Goal: Task Accomplishment & Management: Manage account settings

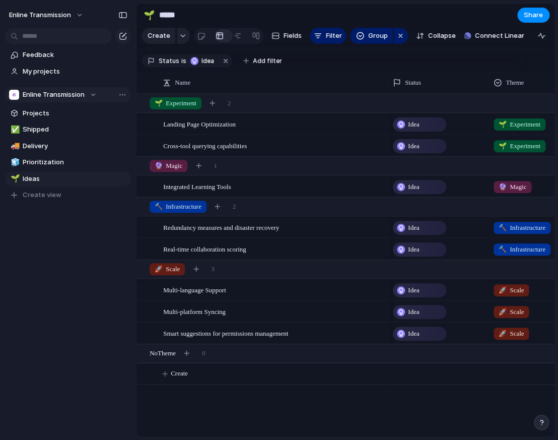
click at [90, 94] on button "Enline Transmission" at bounding box center [68, 94] width 126 height 15
click at [87, 94] on div "Enline Transmission Create new team" at bounding box center [279, 220] width 558 height 440
click at [85, 94] on div "Enline Transmission" at bounding box center [53, 95] width 88 height 10
click at [85, 94] on div "Enline Transmission Create new team" at bounding box center [279, 220] width 558 height 440
click at [74, 12] on button "Enline Transmission" at bounding box center [47, 15] width 84 height 16
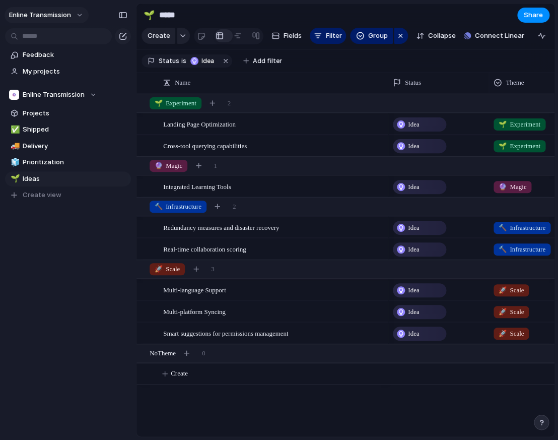
click at [73, 17] on button "Enline Transmission" at bounding box center [47, 15] width 84 height 16
click at [44, 39] on span "Settings" at bounding box center [37, 38] width 28 height 10
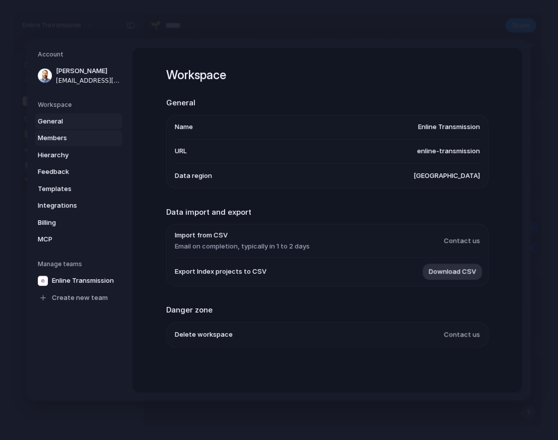
click at [53, 133] on span "Members" at bounding box center [70, 138] width 65 height 10
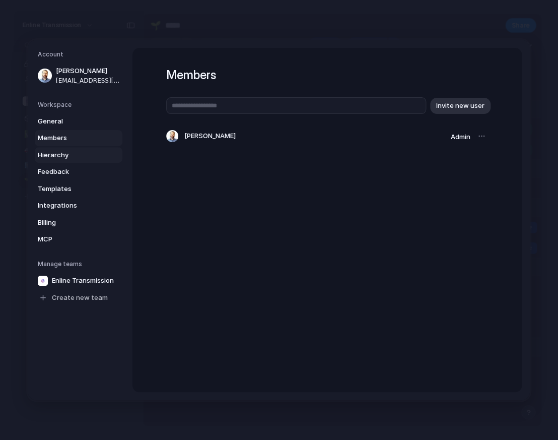
click at [67, 150] on span "Hierarchy" at bounding box center [70, 155] width 65 height 10
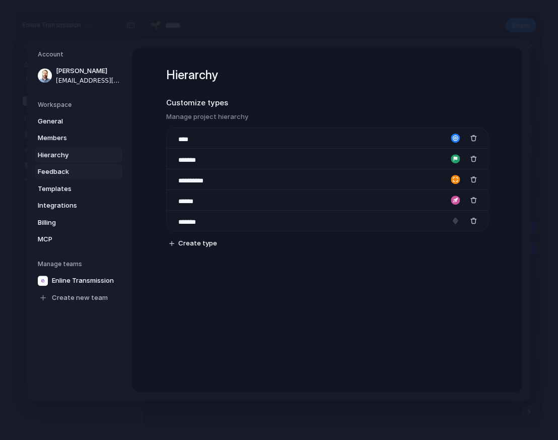
click at [67, 167] on span "Feedback" at bounding box center [70, 172] width 65 height 10
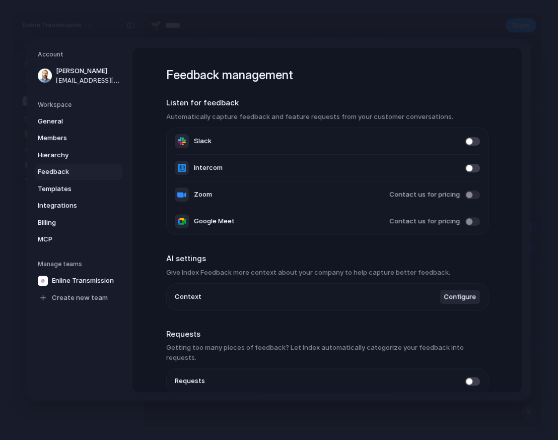
click at [473, 377] on span at bounding box center [472, 381] width 15 height 9
click at [472, 377] on span at bounding box center [472, 381] width 15 height 9
click at [65, 184] on span "Templates" at bounding box center [70, 189] width 65 height 10
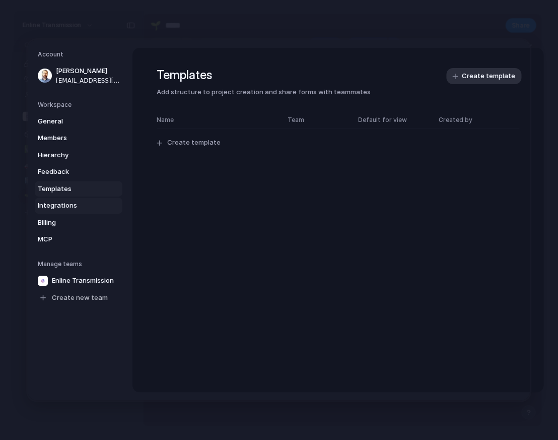
click at [67, 201] on span "Integrations" at bounding box center [70, 206] width 65 height 10
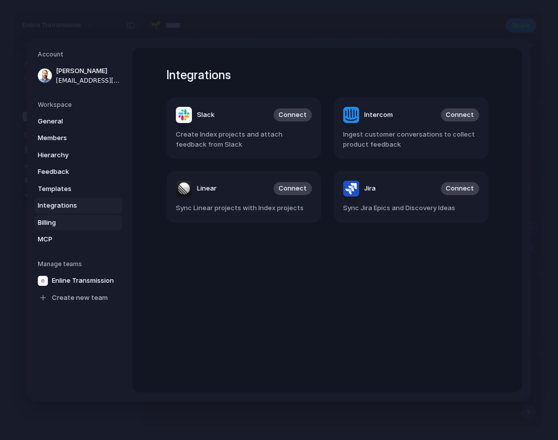
click at [62, 218] on span "Billing" at bounding box center [70, 223] width 65 height 10
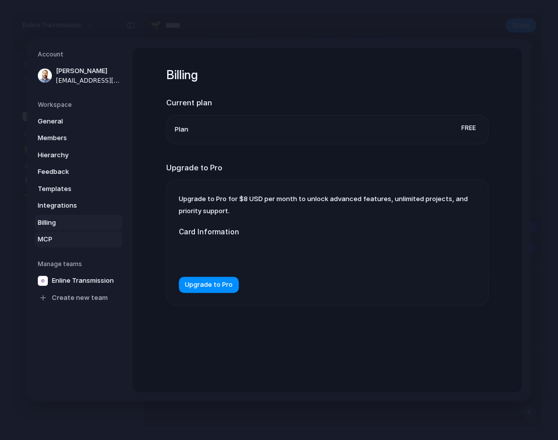
click at [57, 234] on span "MCP" at bounding box center [70, 239] width 65 height 10
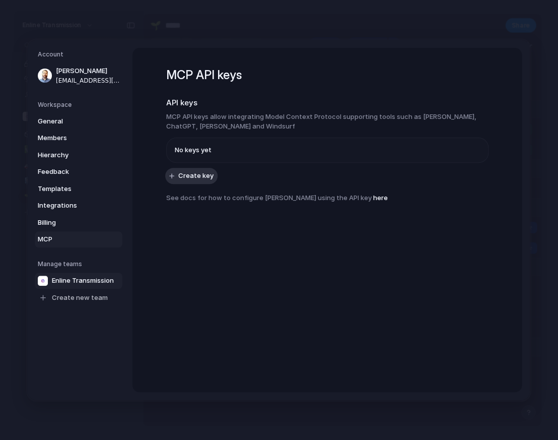
click at [87, 276] on span "Enline Transmission" at bounding box center [83, 281] width 62 height 10
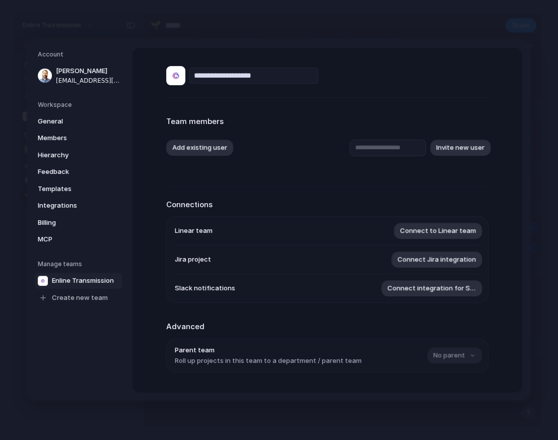
scroll to position [84, 0]
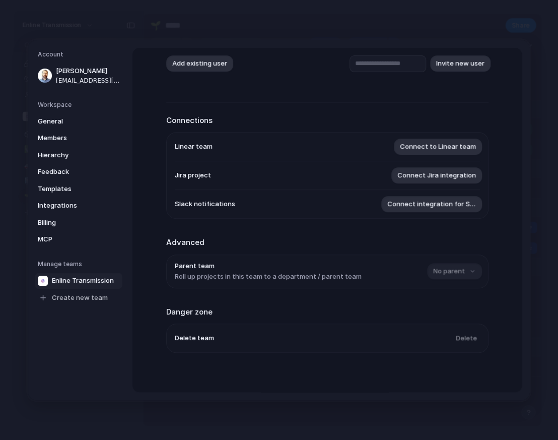
drag, startPoint x: 464, startPoint y: 268, endPoint x: 459, endPoint y: 267, distance: 5.1
click at [463, 268] on div "No parent" at bounding box center [453, 271] width 53 height 16
click at [350, 241] on h2 "Advanced" at bounding box center [327, 243] width 323 height 12
click at [69, 117] on span "General" at bounding box center [70, 121] width 65 height 10
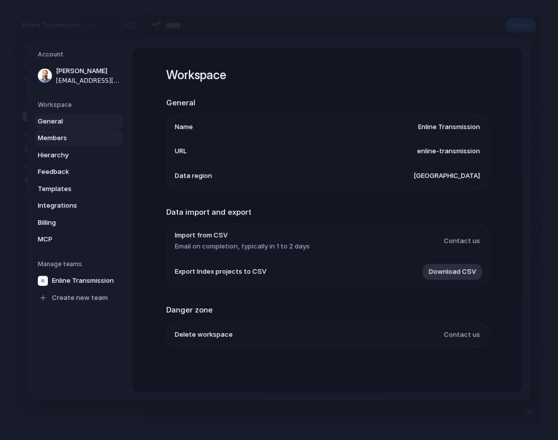
click at [69, 133] on span "Members" at bounding box center [70, 138] width 65 height 10
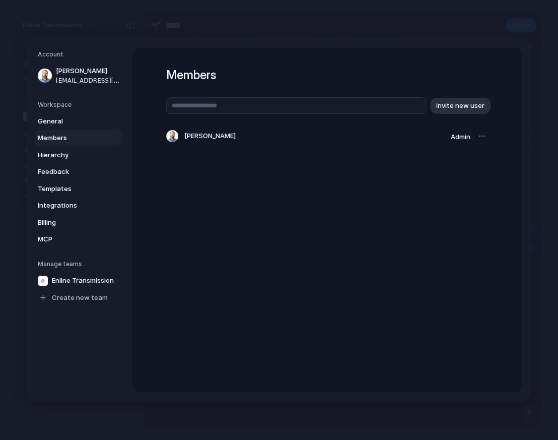
click at [238, 224] on div "Members Invite new user [PERSON_NAME] Admin" at bounding box center [328, 220] width 390 height 344
click at [75, 153] on link "Hierarchy" at bounding box center [79, 155] width 88 height 16
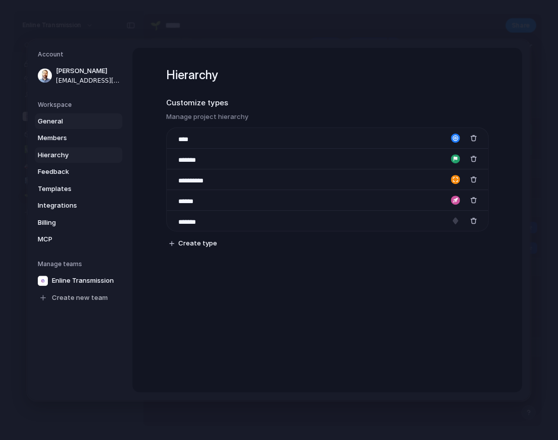
click at [61, 117] on span "General" at bounding box center [70, 121] width 65 height 10
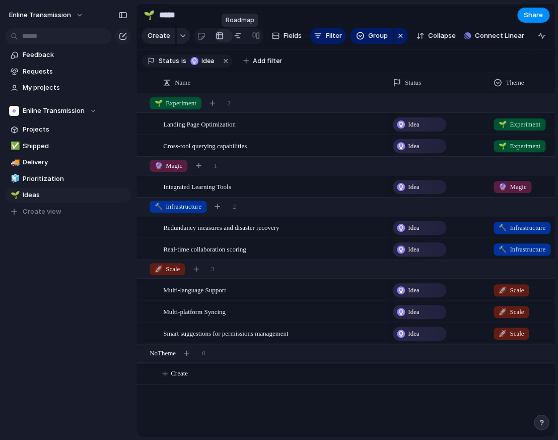
click at [232, 35] on link at bounding box center [238, 36] width 18 height 16
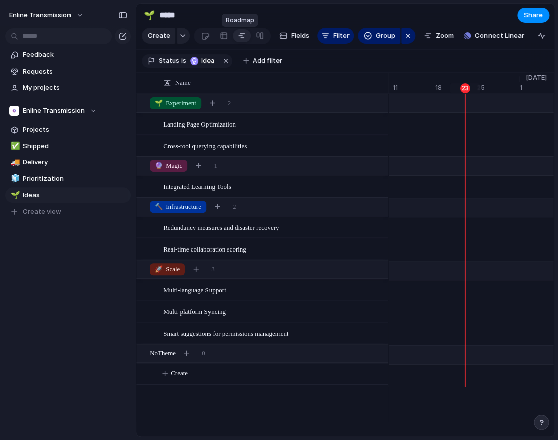
scroll to position [0, 6685]
click at [90, 114] on button "Enline Transmission" at bounding box center [68, 110] width 126 height 15
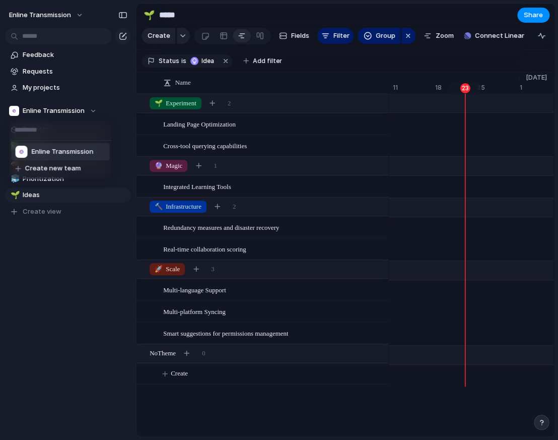
click at [82, 114] on div "Enline Transmission Create new team" at bounding box center [279, 220] width 558 height 440
click at [45, 132] on span "Projects" at bounding box center [75, 129] width 105 height 10
